Goal: Transaction & Acquisition: Subscribe to service/newsletter

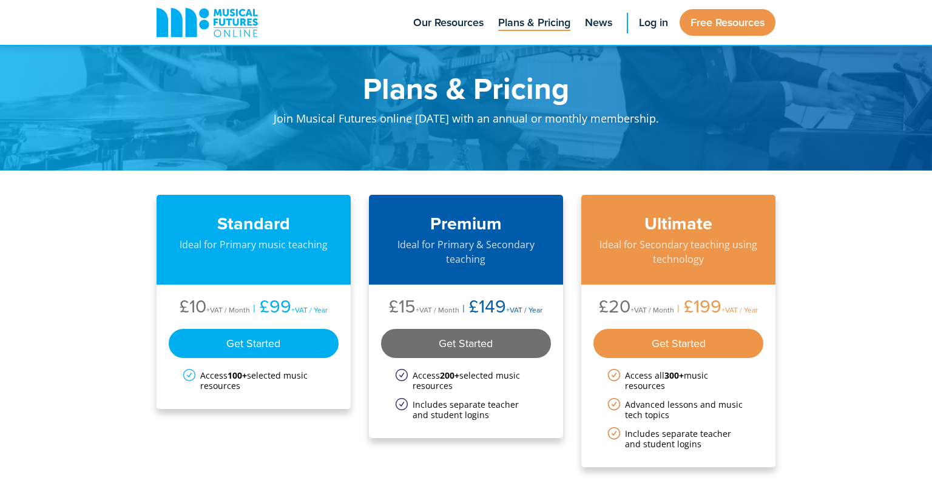
click at [425, 346] on div "Get Started" at bounding box center [466, 343] width 170 height 29
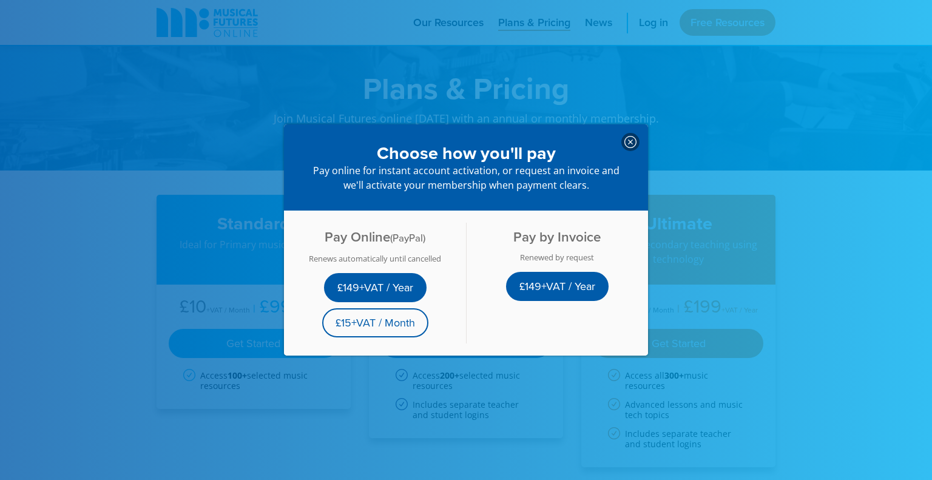
click at [624, 135] on div at bounding box center [630, 142] width 18 height 18
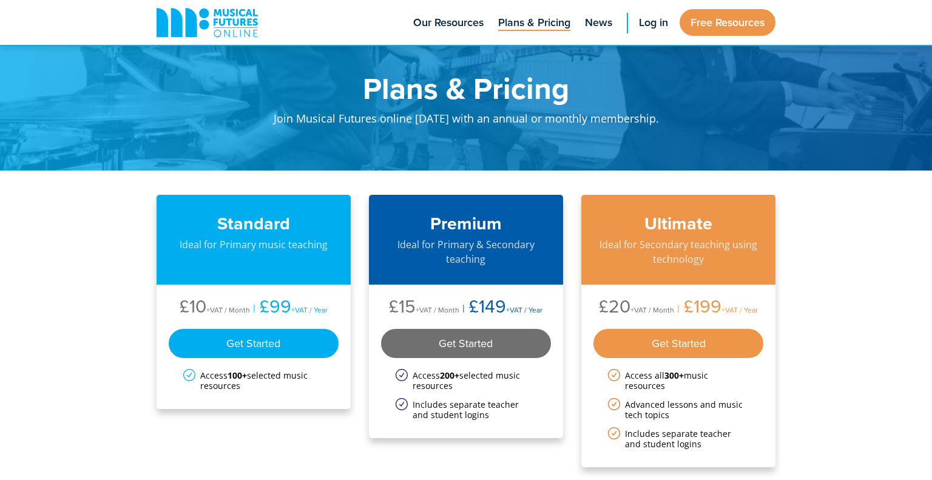
click at [434, 342] on div "Get Started" at bounding box center [466, 343] width 170 height 29
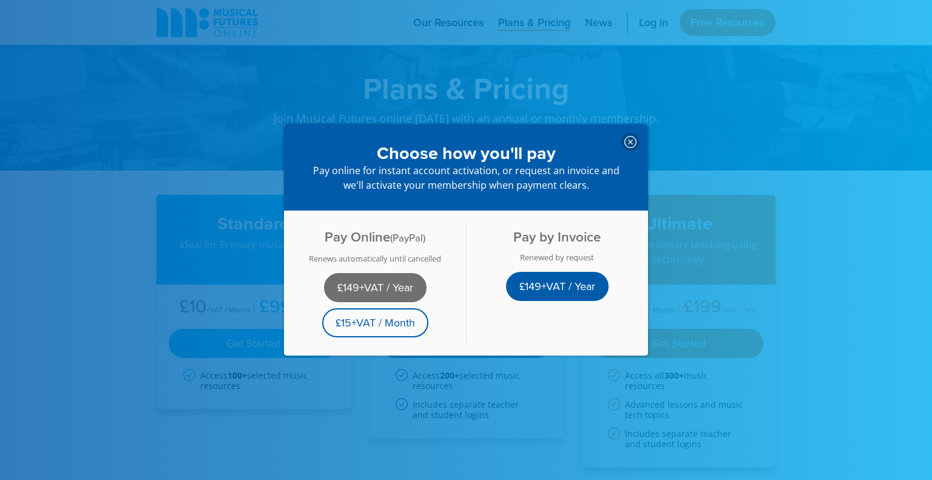
click at [361, 288] on link "£149+VAT / Year" at bounding box center [375, 287] width 103 height 29
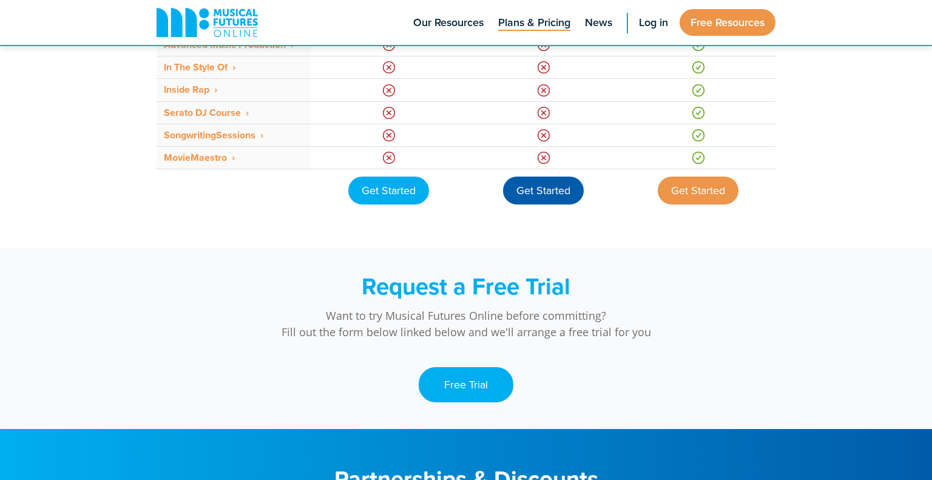
scroll to position [1060, 0]
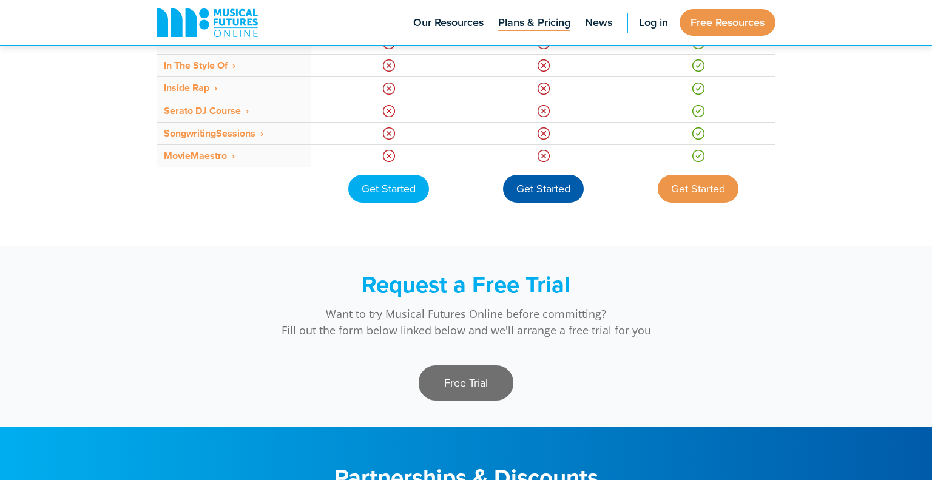
click at [452, 370] on link "Free Trial" at bounding box center [466, 382] width 95 height 35
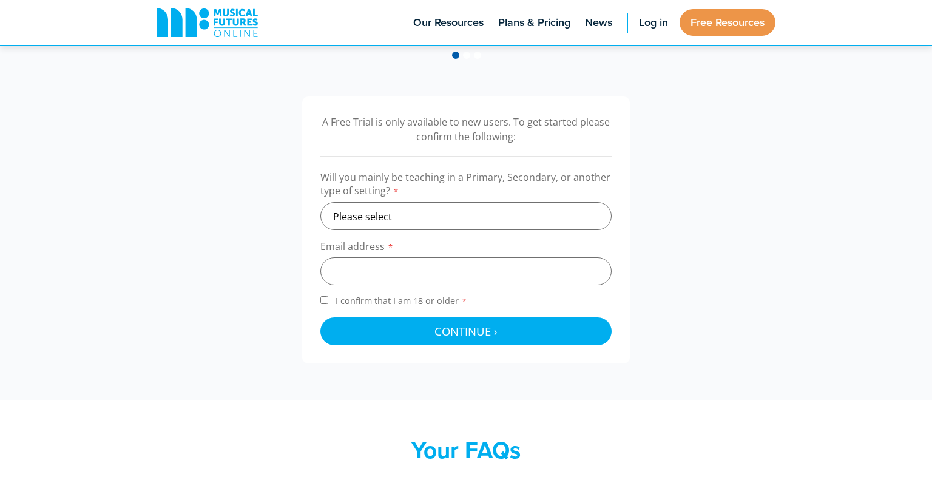
scroll to position [349, 0]
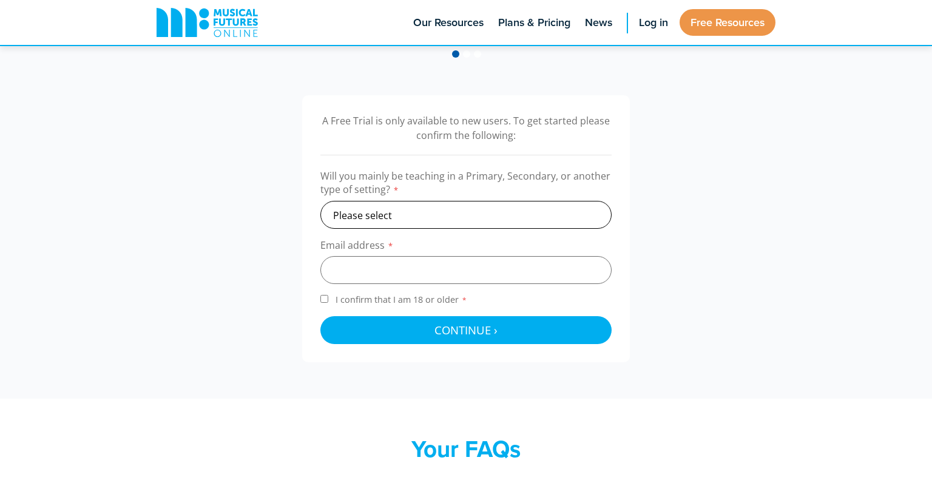
click at [391, 217] on select "Please select Primary Secondary Other" at bounding box center [465, 215] width 291 height 28
select select "secondary"
click at [320, 201] on select "Please select Primary Secondary Other" at bounding box center [465, 215] width 291 height 28
click at [384, 267] on input "email" at bounding box center [465, 270] width 291 height 28
type input "danielle.nowak1710@gmail.com"
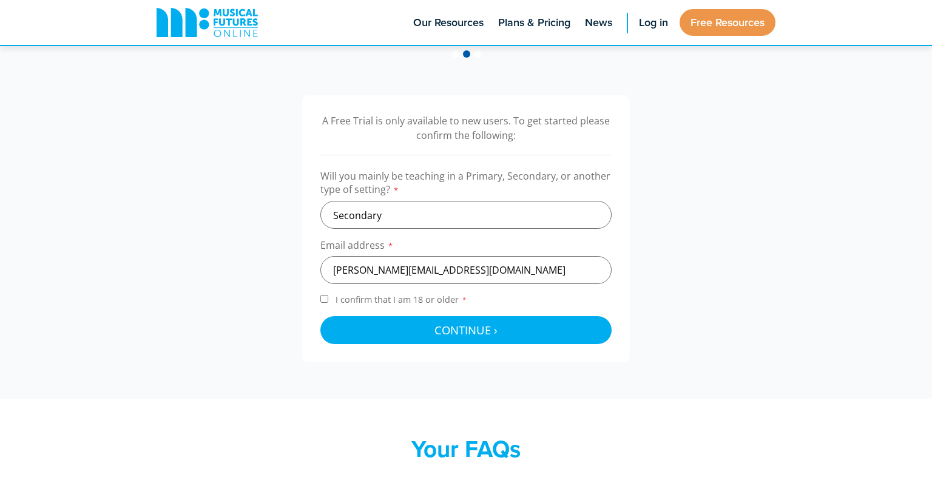
click at [325, 297] on input "I confirm that I am 18 or older *" at bounding box center [324, 299] width 8 height 8
checkbox input "true"
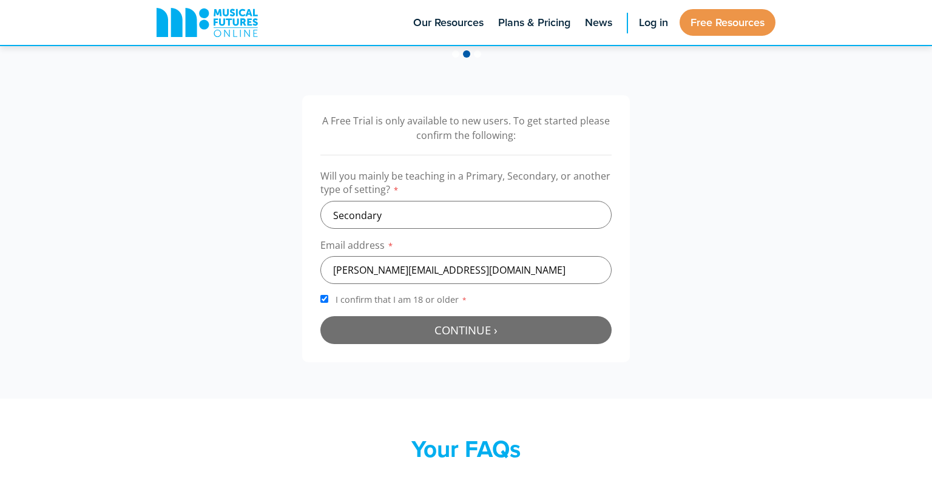
click at [353, 320] on button "Continue › Checking your details..." at bounding box center [465, 330] width 291 height 28
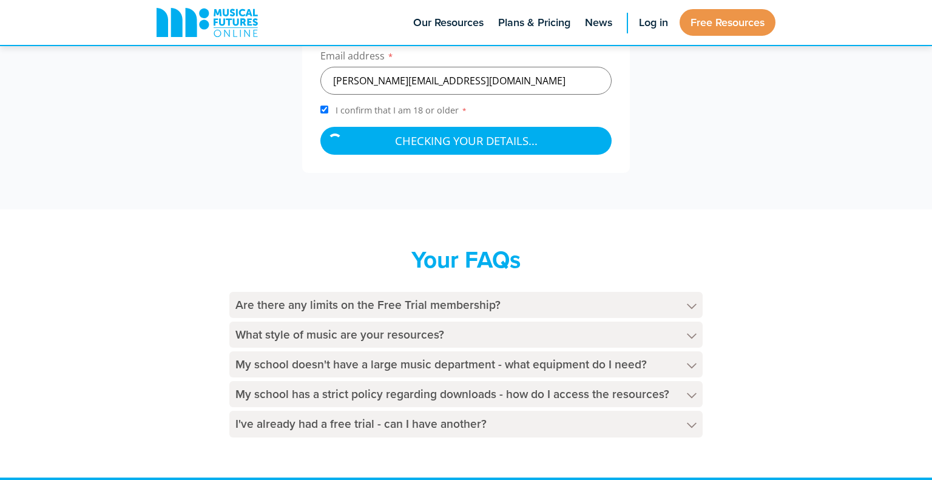
scroll to position [542, 0]
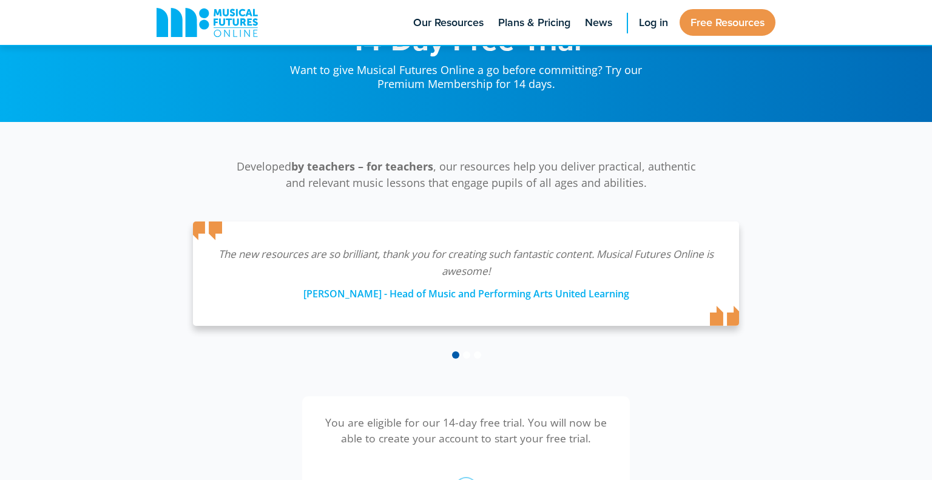
scroll to position [49, 0]
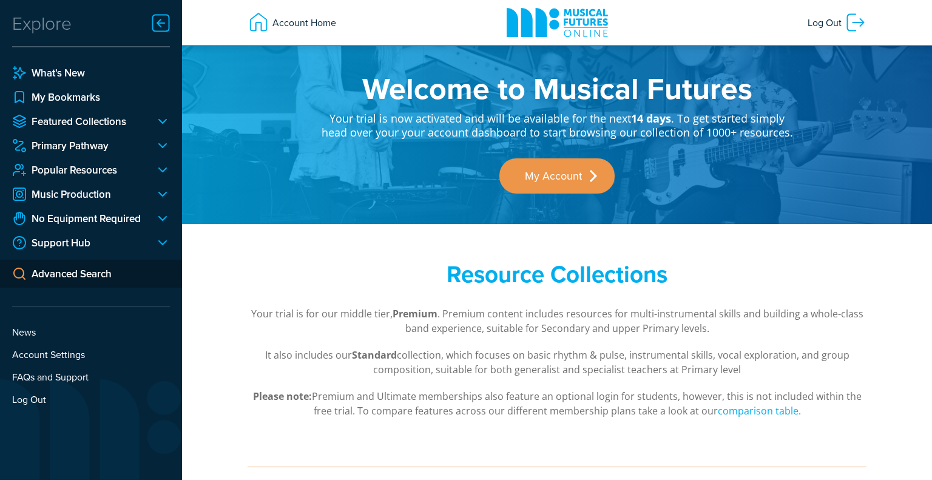
click at [439, 427] on div "Resource Collections Your trial is for our middle tier, Premium . Premium conte…" at bounding box center [557, 339] width 750 height 231
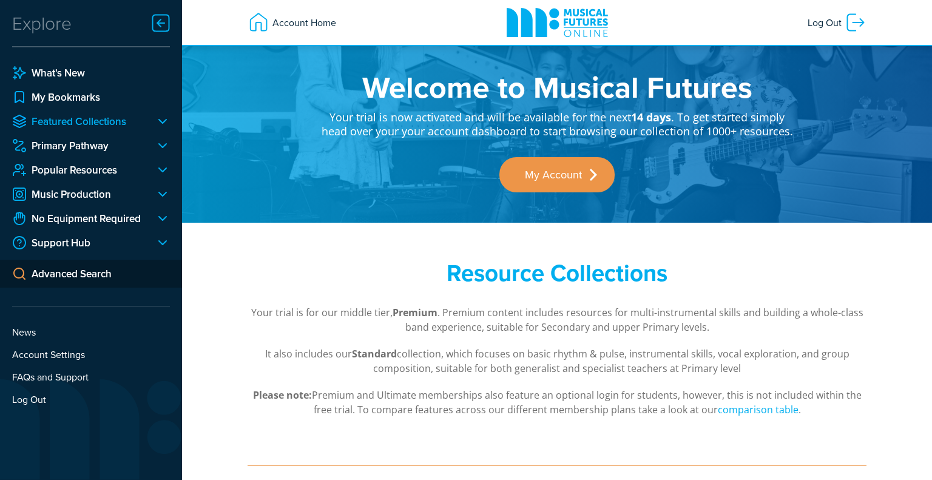
click at [93, 124] on link "Featured Collections" at bounding box center [78, 121] width 133 height 15
